Goal: Answer question/provide support

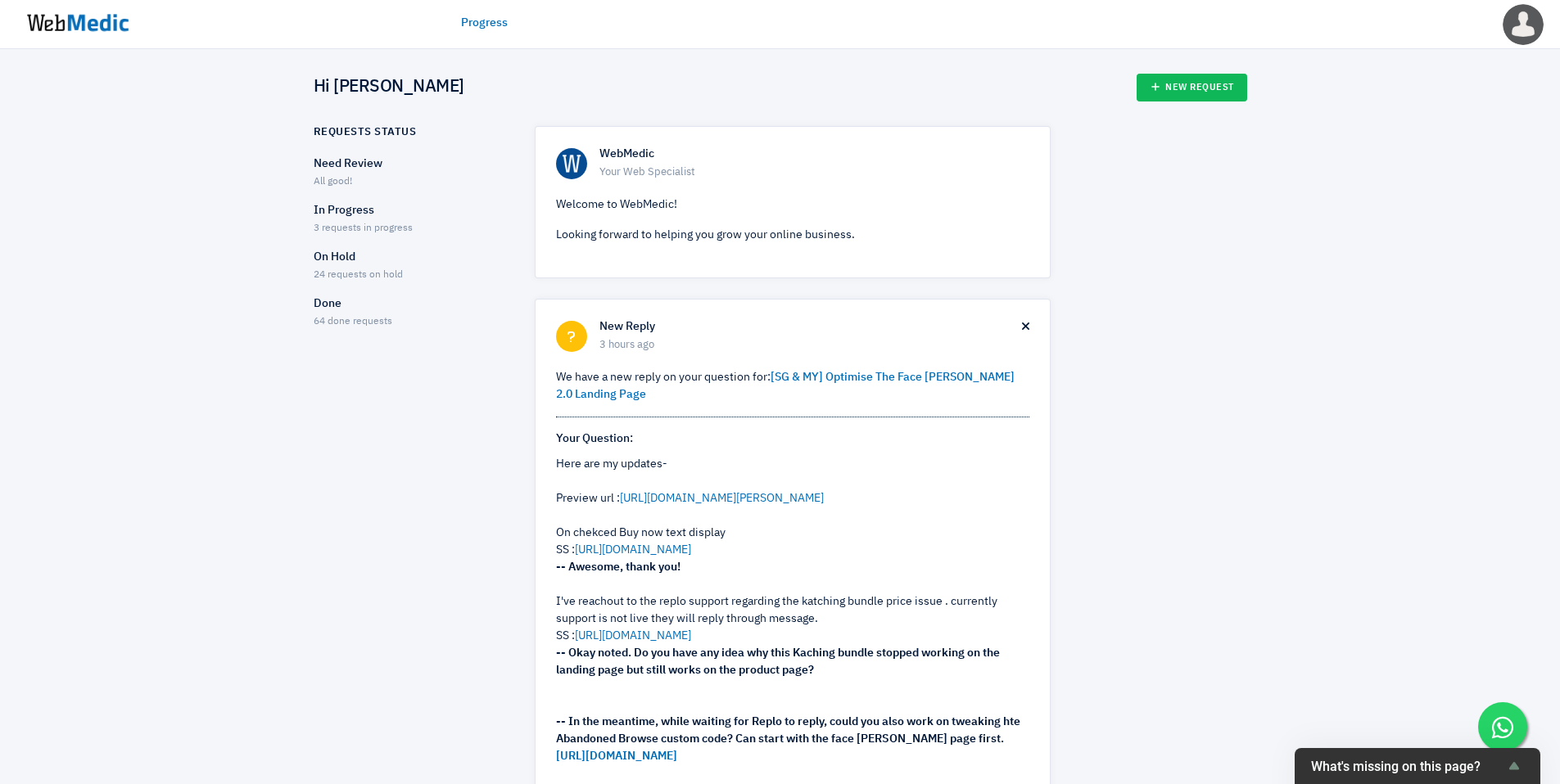
scroll to position [42, 0]
click at [101, 15] on img at bounding box center [77, 22] width 123 height 51
click at [866, 380] on link "[SG & MY] Optimise The Face [PERSON_NAME] 2.0 Landing Page" at bounding box center [785, 386] width 459 height 29
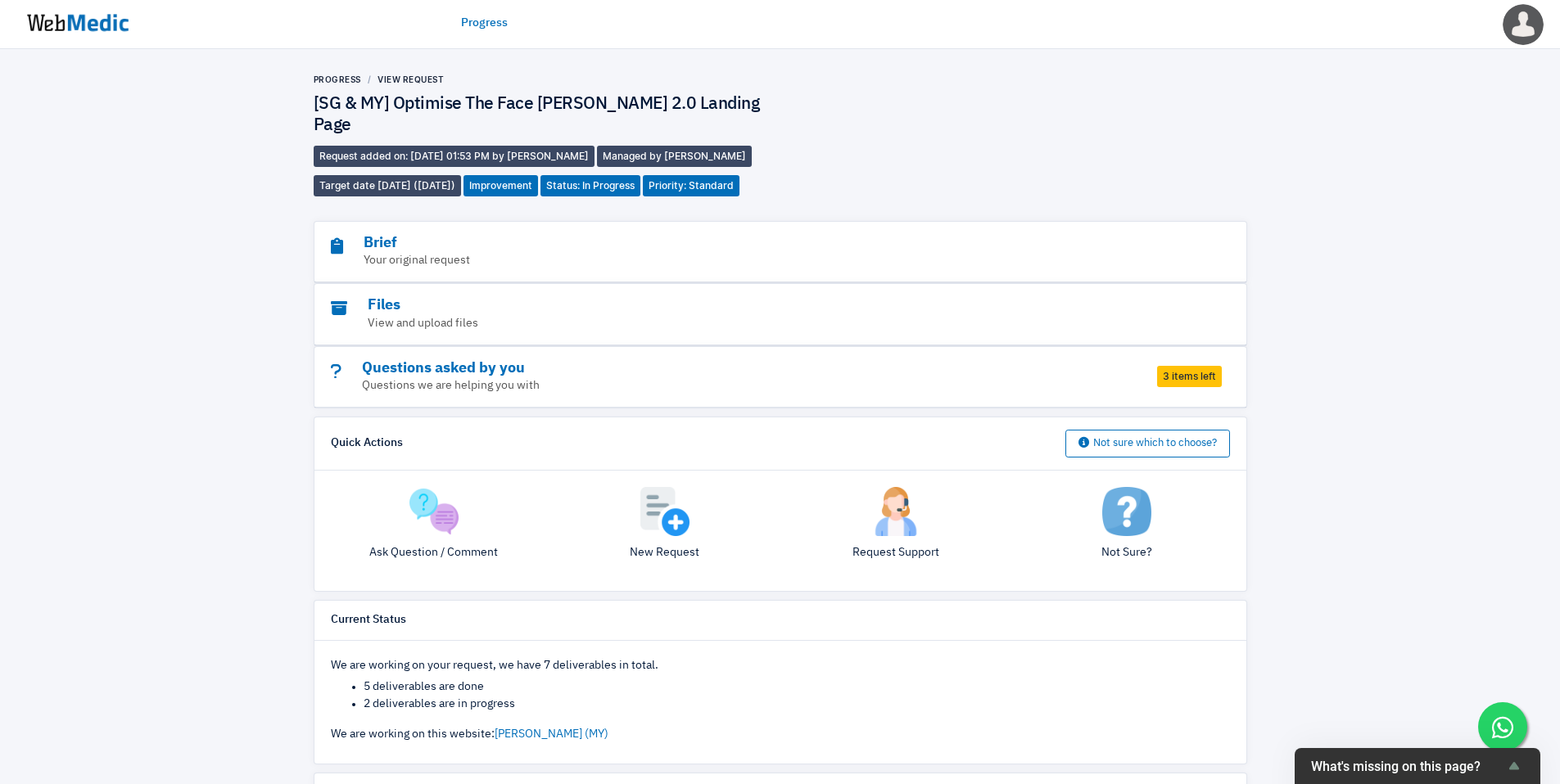
click at [1204, 366] on span "3 items left" at bounding box center [1189, 377] width 65 height 21
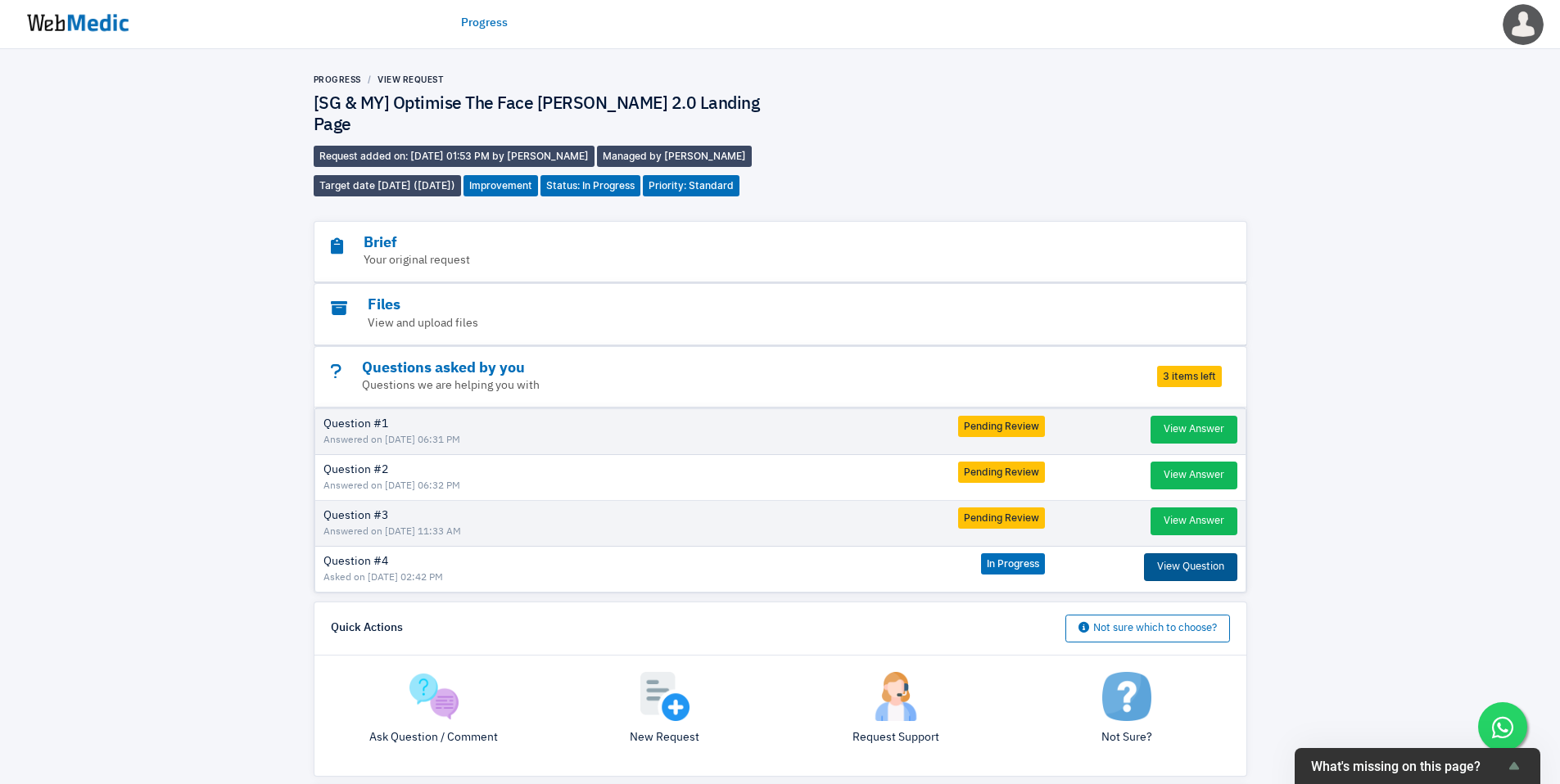
click at [1183, 553] on button "View Question" at bounding box center [1190, 567] width 94 height 28
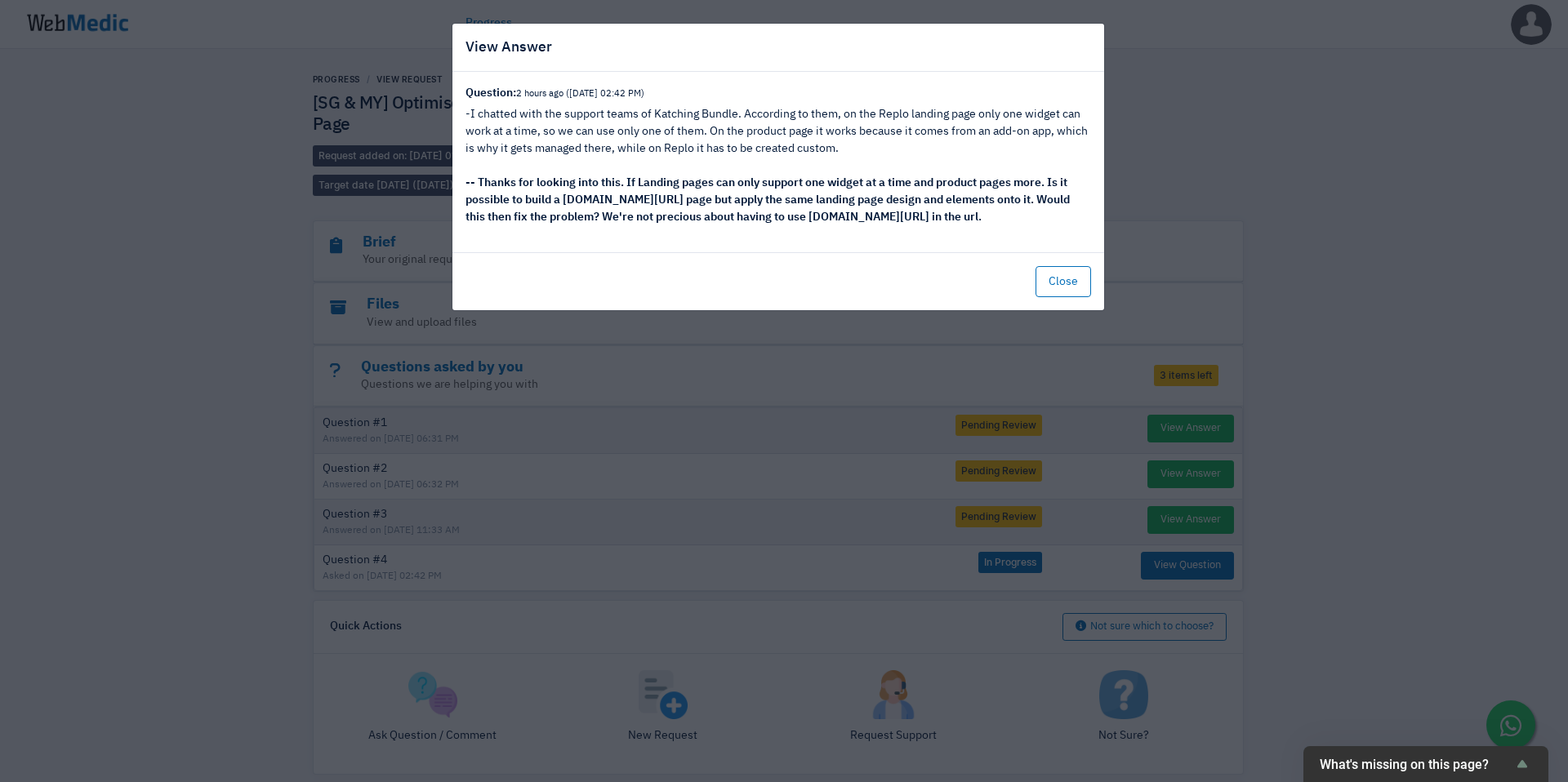
click at [962, 356] on div "View Answer Question: 2 hours ago (2/10/2025 02:42 PM) -I chatted with the supp…" at bounding box center [784, 391] width 1568 height 782
